Goal: Transaction & Acquisition: Purchase product/service

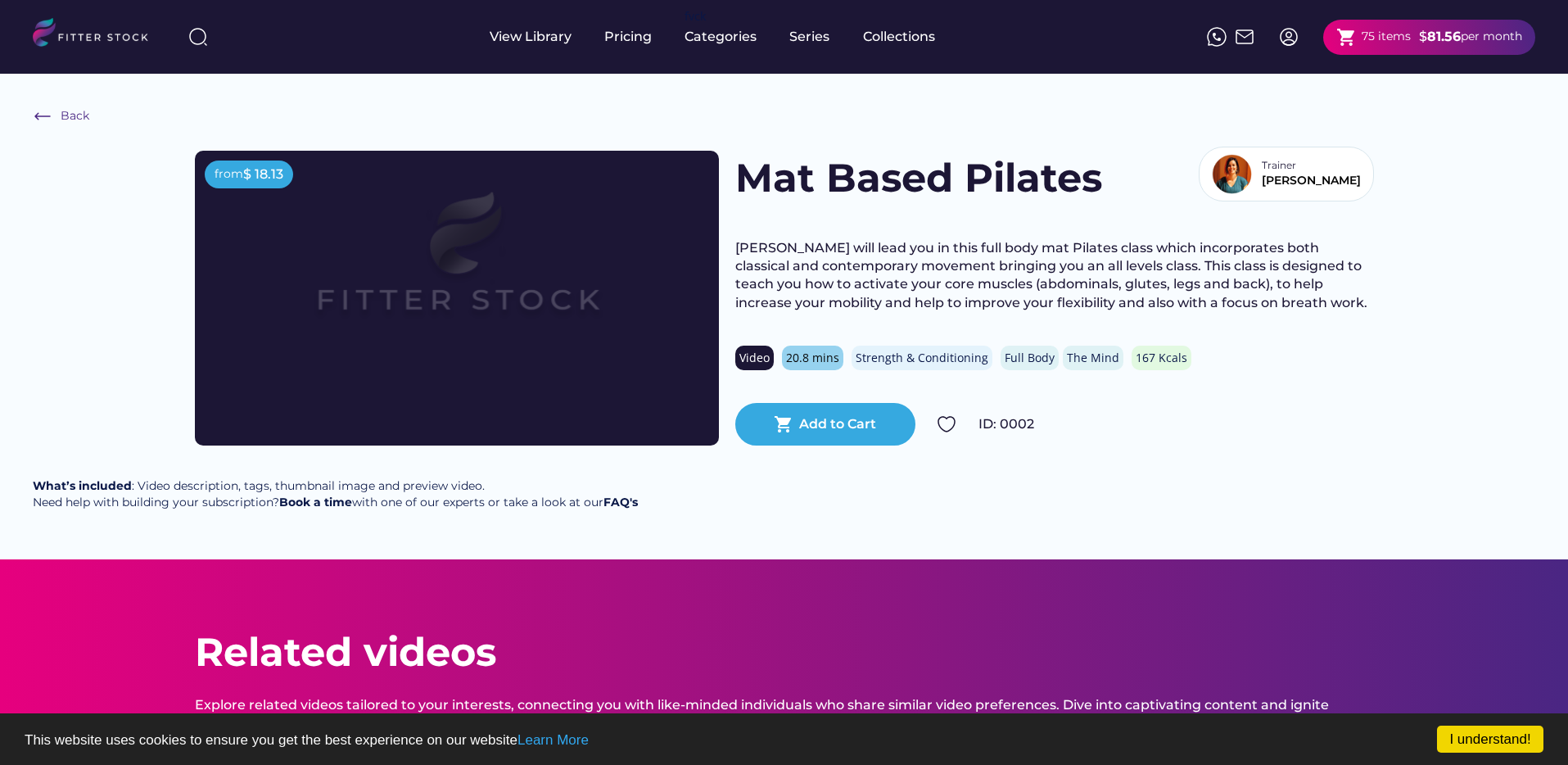
click at [1367, 40] on div "75 items" at bounding box center [1386, 36] width 49 height 16
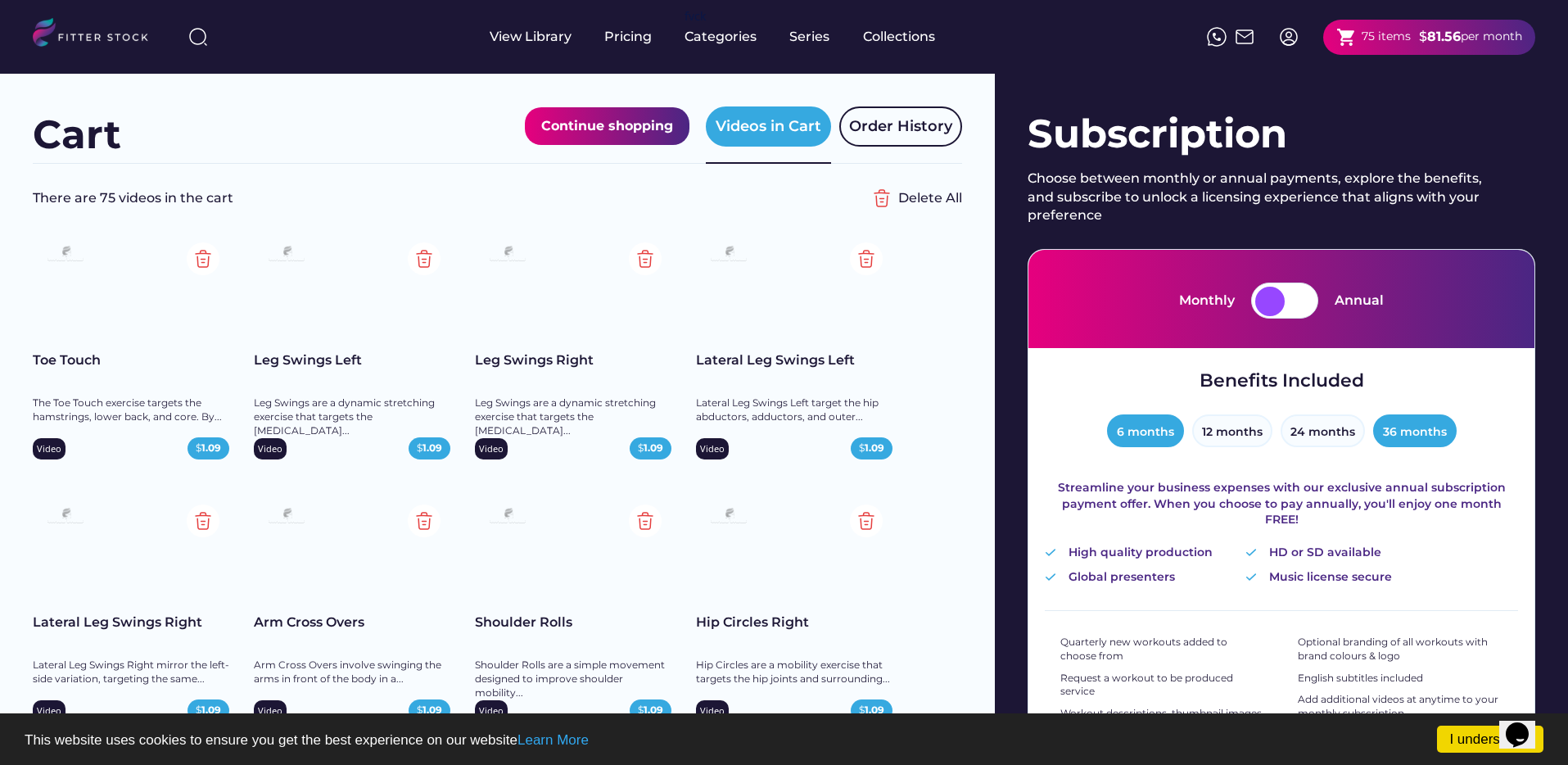
click at [1157, 432] on button "6 months" at bounding box center [1146, 431] width 77 height 33
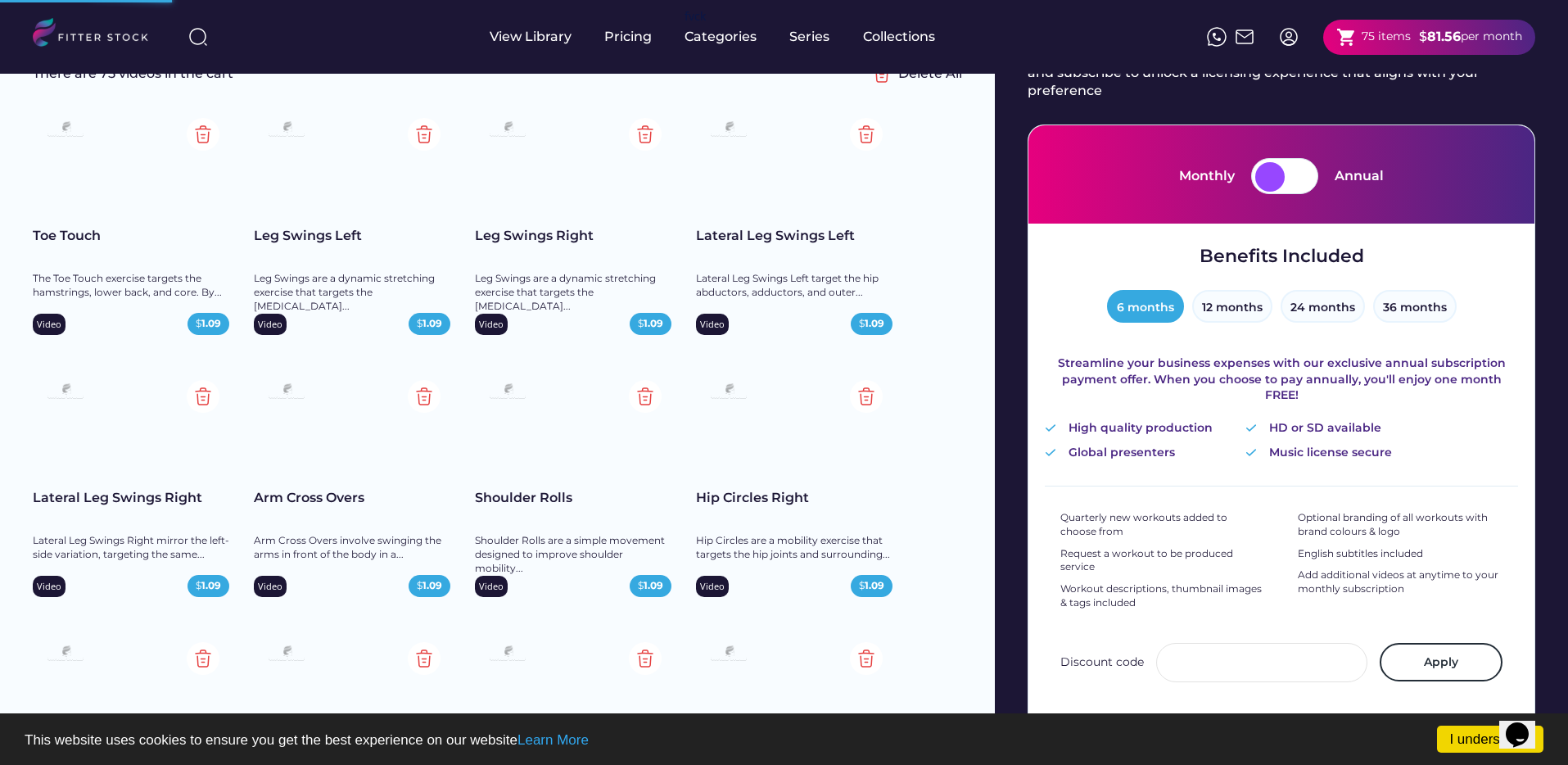
scroll to position [95, 0]
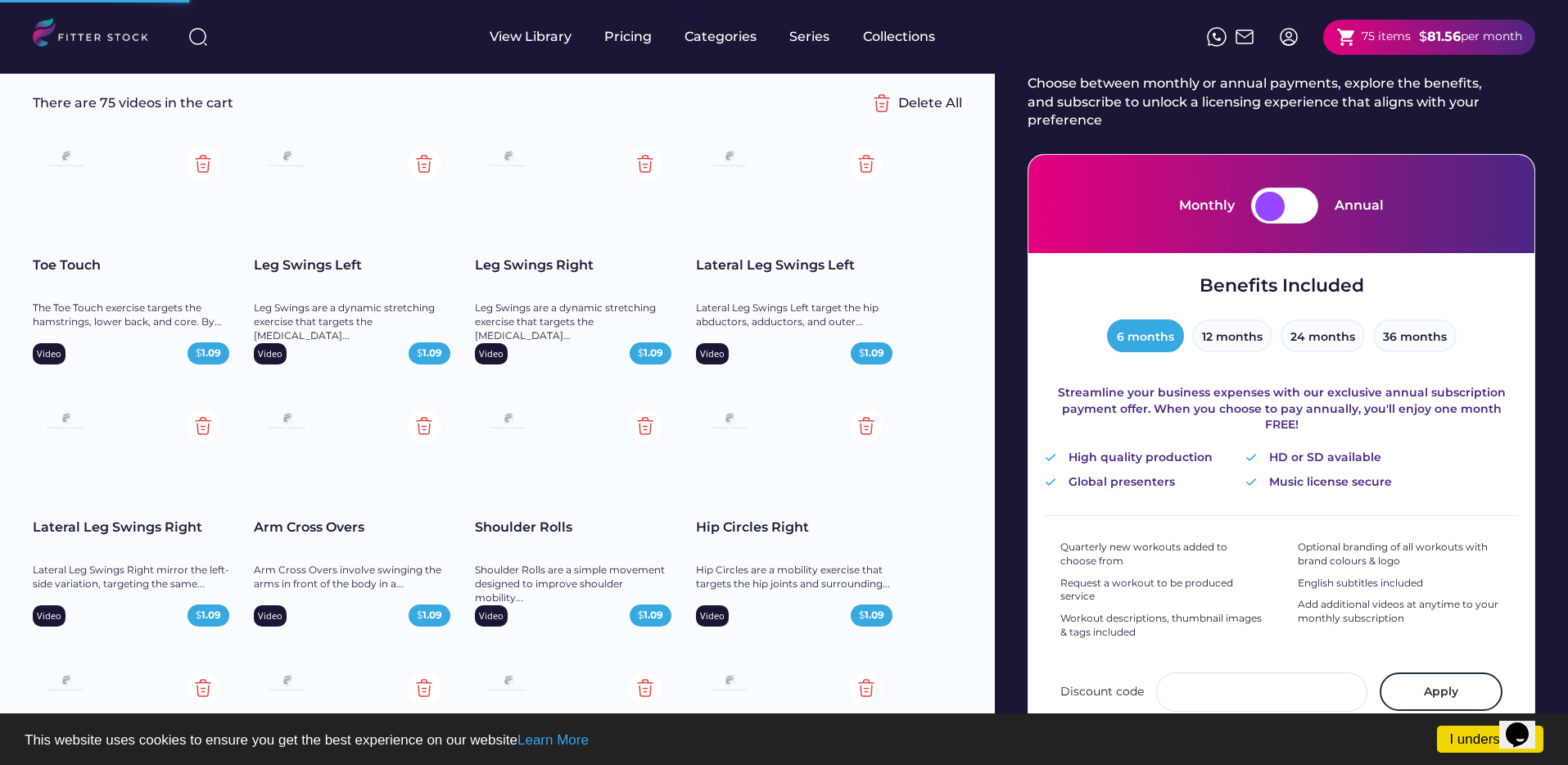
click at [1235, 360] on div "Benefits Included 6 months 12 months 24 months 36 months Streamline your busine…" at bounding box center [1282, 382] width 473 height 217
click at [1231, 342] on button "12 months" at bounding box center [1233, 336] width 81 height 33
click at [1143, 338] on button "6 months" at bounding box center [1146, 336] width 77 height 33
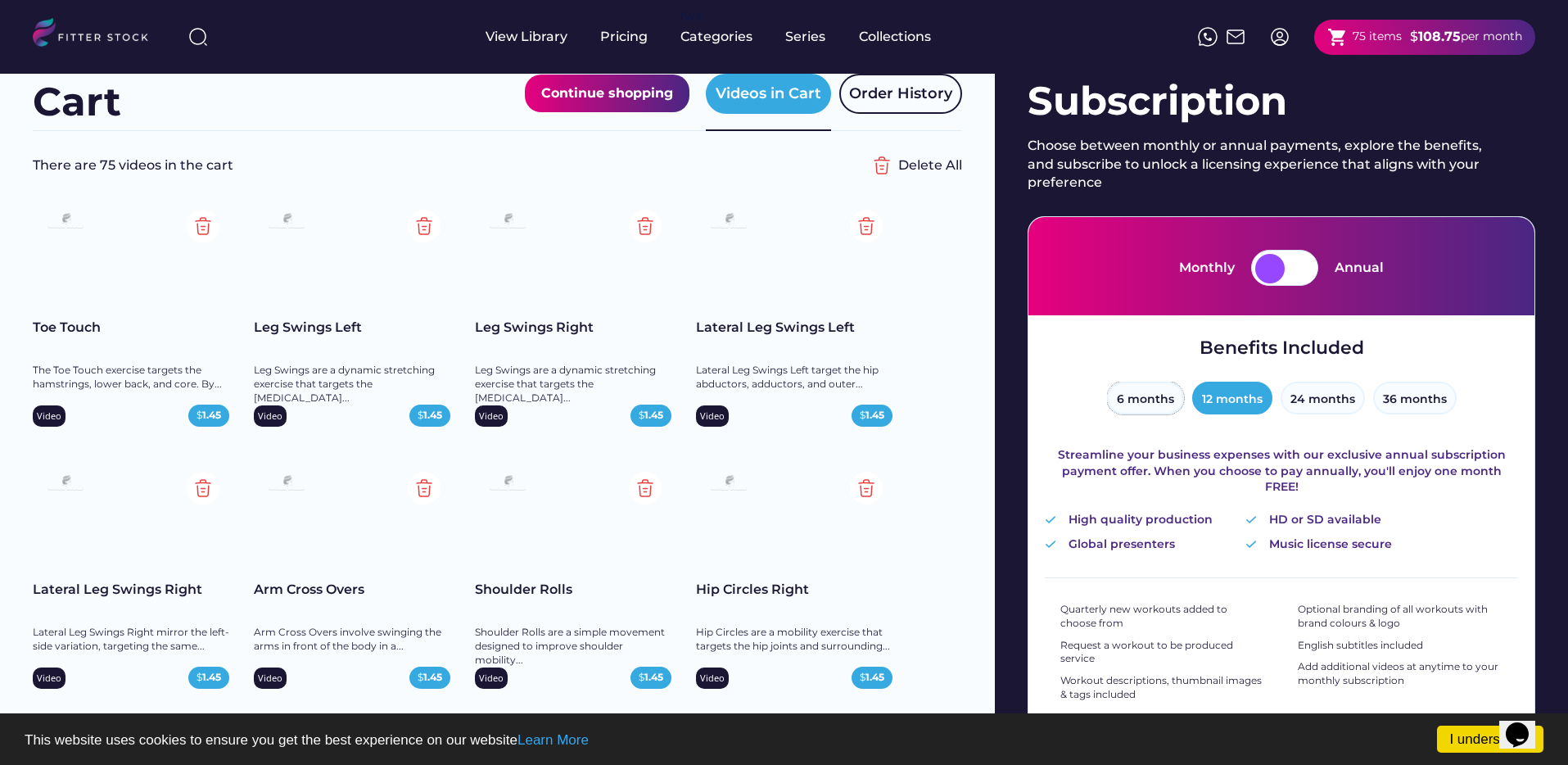
scroll to position [0, 0]
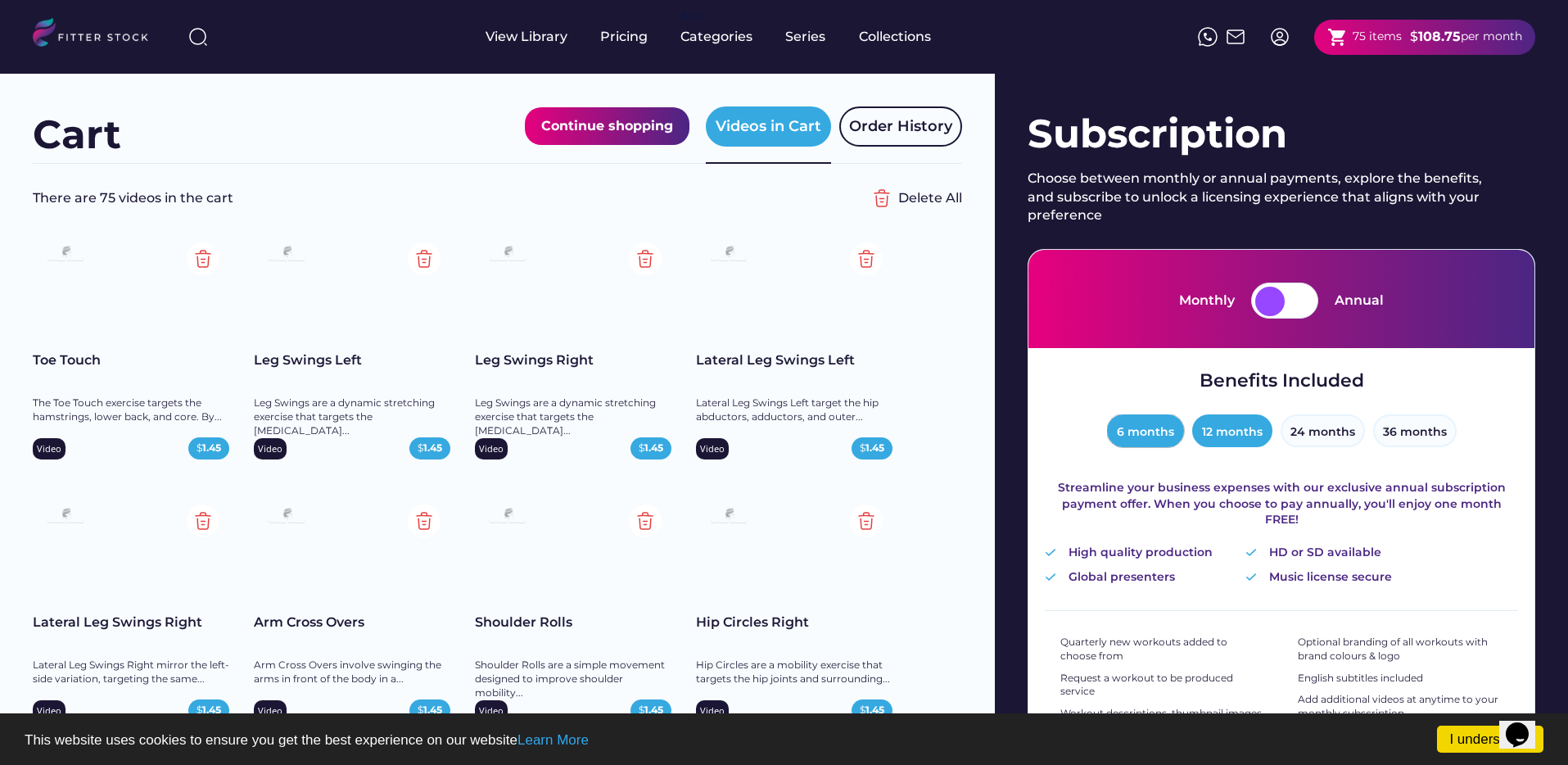
click at [1163, 443] on button "6 months" at bounding box center [1146, 431] width 77 height 33
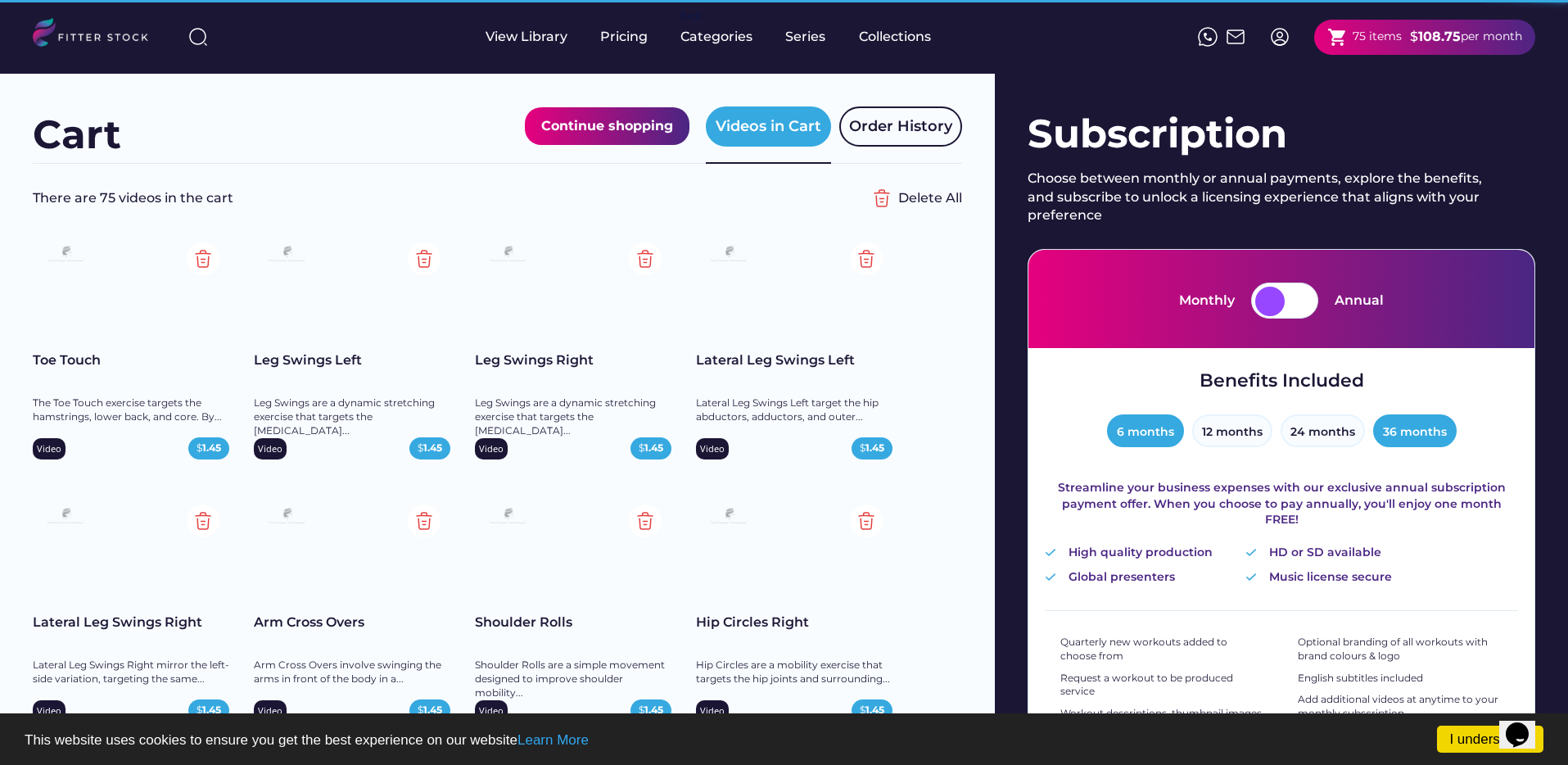
click at [1417, 430] on button "36 months" at bounding box center [1415, 431] width 83 height 33
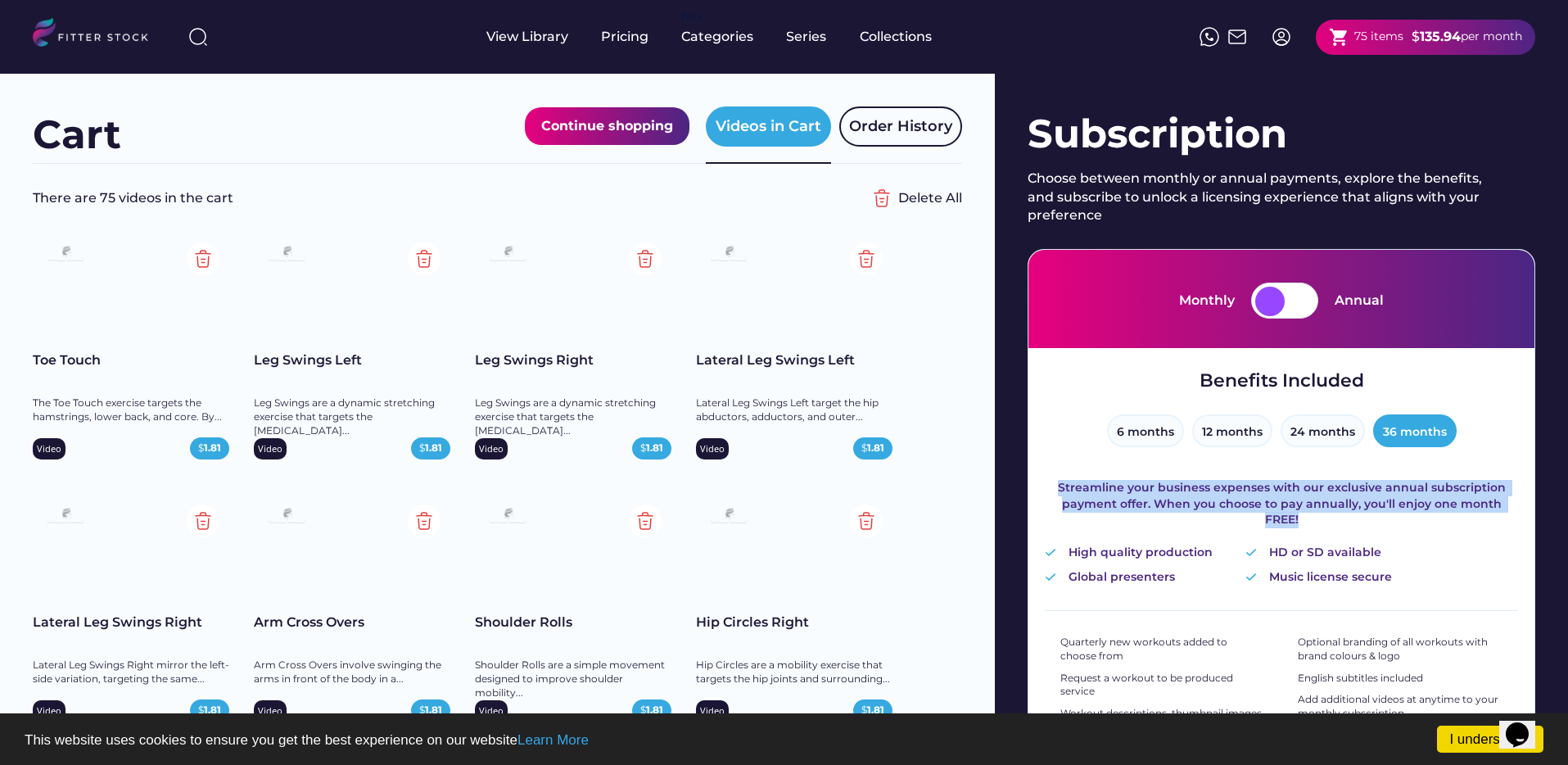
drag, startPoint x: 1069, startPoint y: 486, endPoint x: 1518, endPoint y: 497, distance: 449.1
click at [1518, 497] on div "Monthly Annual Benefits Included 6 months 12 months 24 months 36 months Streaml…" at bounding box center [1282, 685] width 508 height 874
click at [1060, 498] on div "Streamline your business expenses with our exclusive annual subscription paymen…" at bounding box center [1282, 504] width 473 height 48
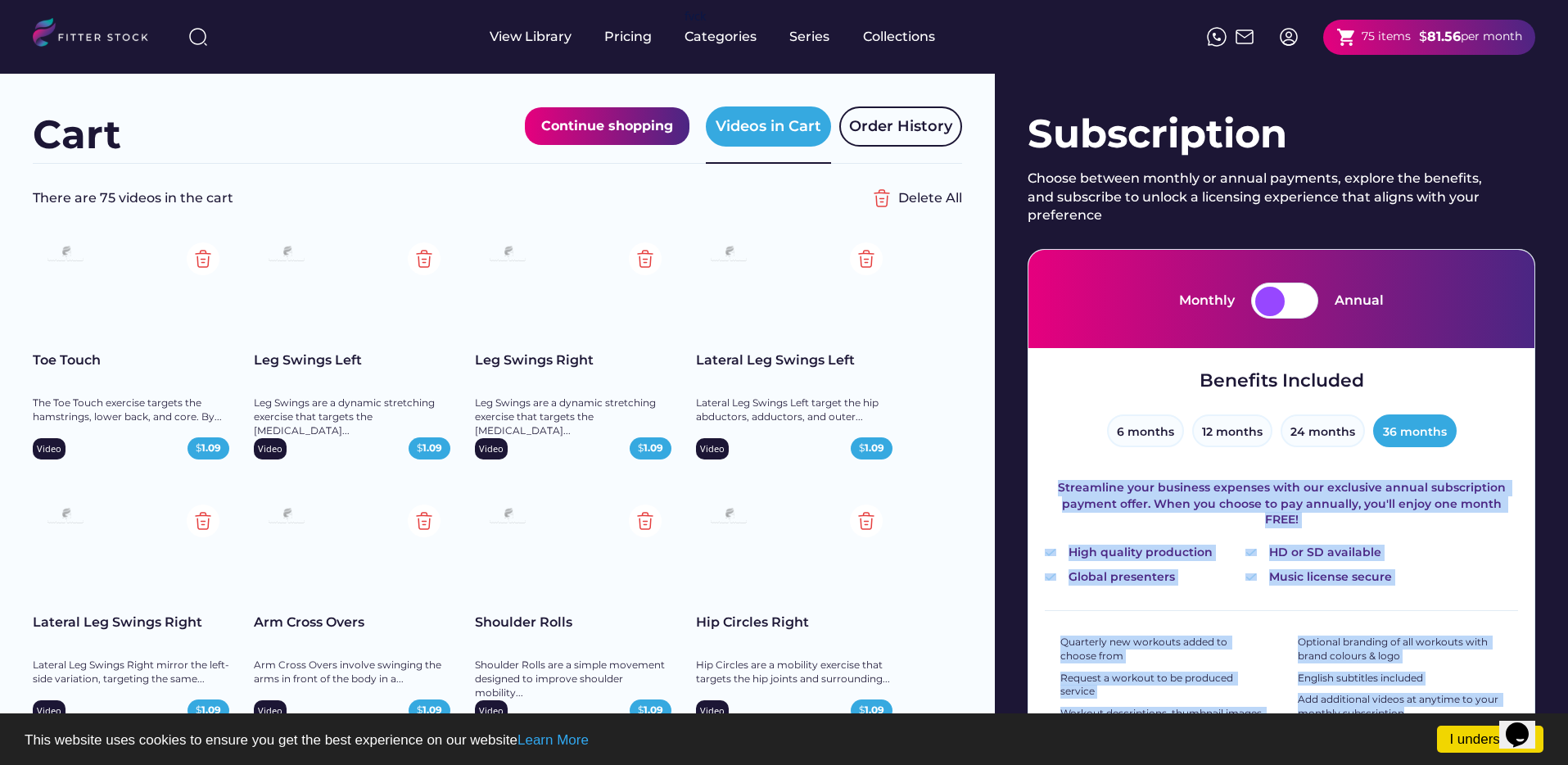
drag, startPoint x: 1060, startPoint y: 489, endPoint x: 1392, endPoint y: 708, distance: 397.7
click at [1395, 710] on div "Monthly Annual Benefits Included 6 months 12 months 24 months 36 months Streaml…" at bounding box center [1282, 685] width 508 height 874
